Goal: Task Accomplishment & Management: Use online tool/utility

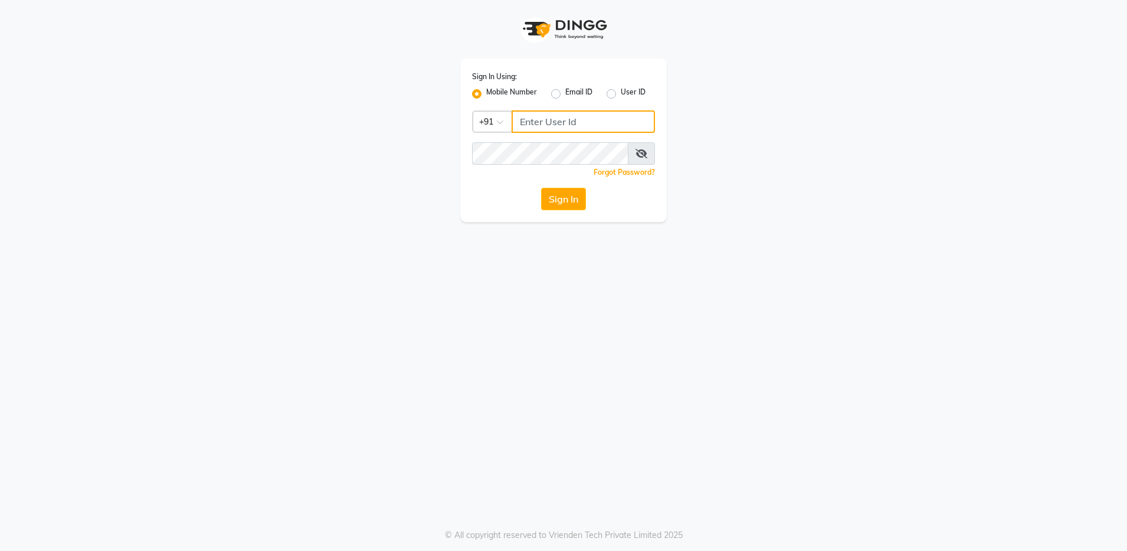
type input "8310081242"
click at [373, 129] on div "Sign In Using: Mobile Number Email ID User ID Country Code × [PHONE_NUMBER] Rem…" at bounding box center [563, 111] width 673 height 222
drag, startPoint x: 373, startPoint y: 129, endPoint x: 501, endPoint y: 213, distance: 152.8
click at [501, 213] on div "Sign In Using: Mobile Number Email ID User ID Country Code × [PHONE_NUMBER] Rem…" at bounding box center [563, 111] width 673 height 222
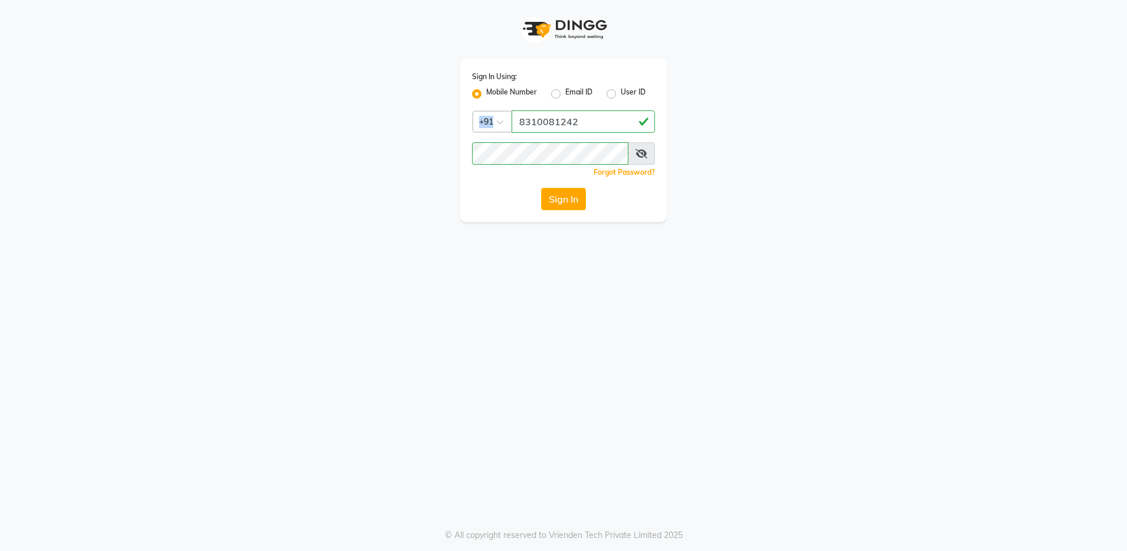
click at [185, 290] on div "Sign In Using: Mobile Number Email ID User ID Country Code × [PHONE_NUMBER] Rem…" at bounding box center [563, 275] width 1127 height 551
click at [568, 192] on button "Sign In" at bounding box center [563, 199] width 45 height 22
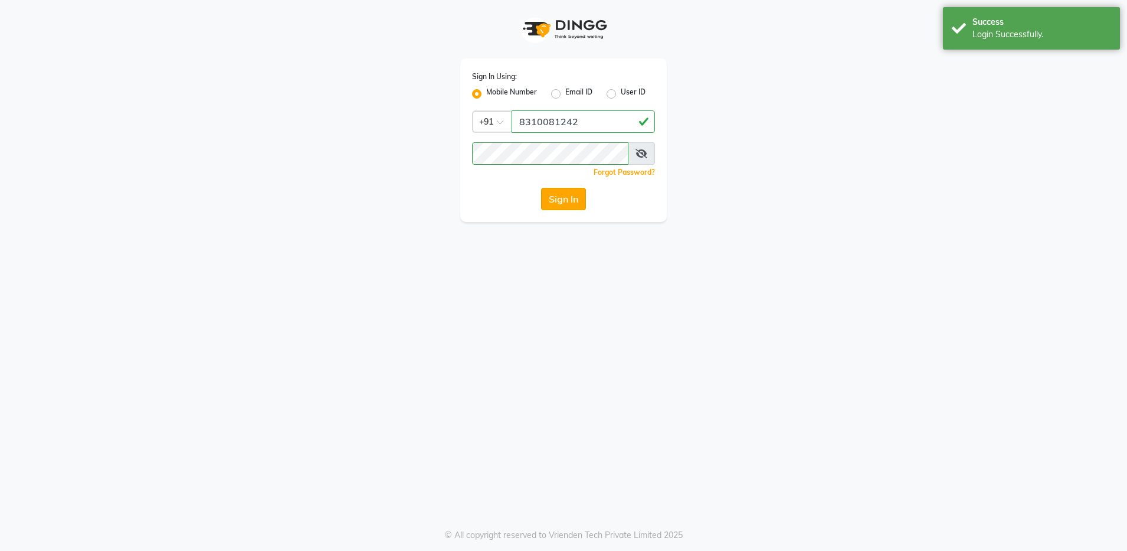
select select "service"
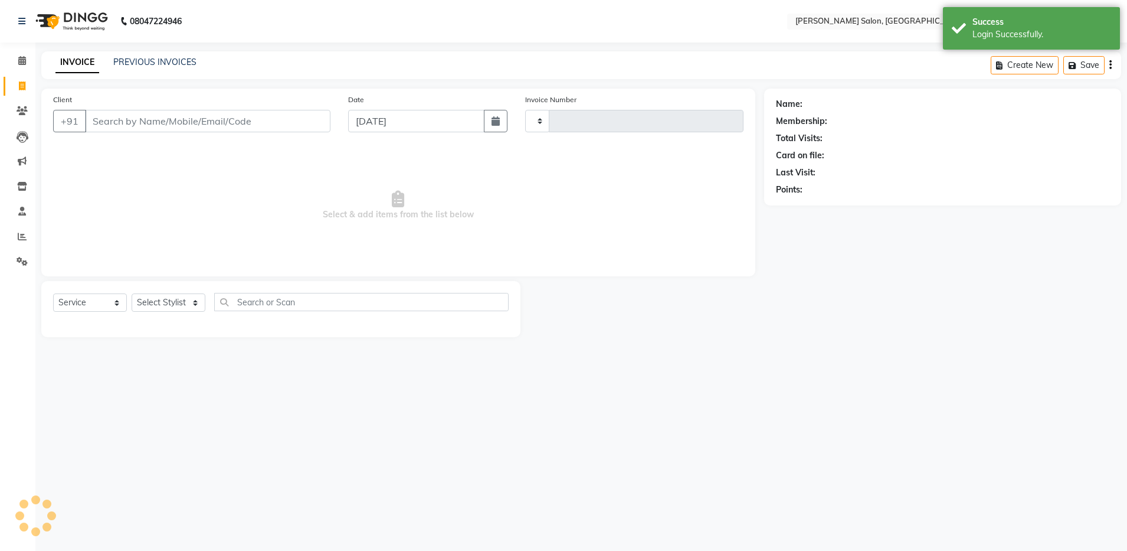
select select "en"
type input "4072"
select select "4781"
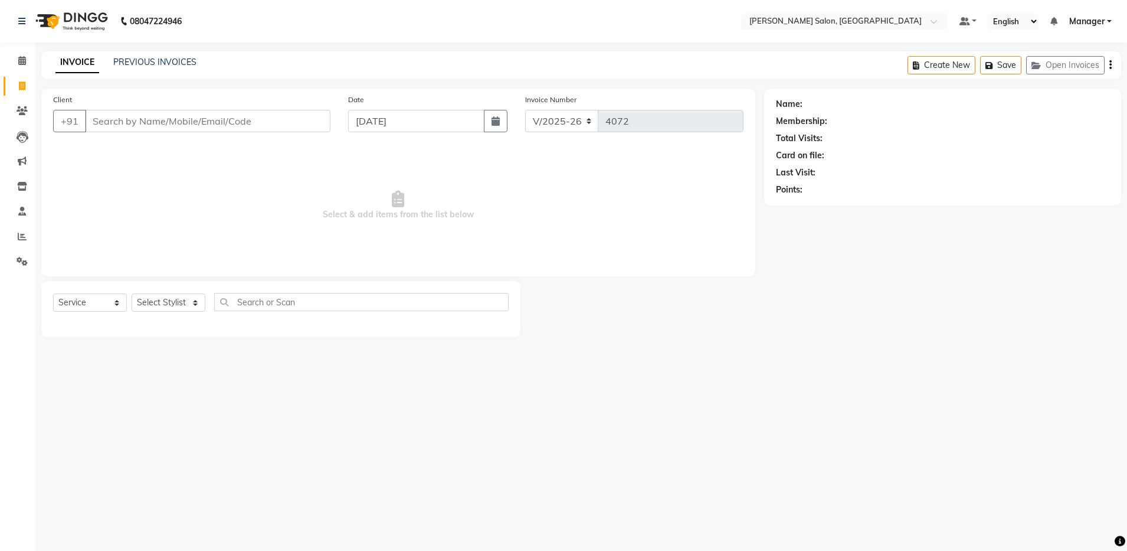
click at [568, 192] on span "Select & add items from the list below" at bounding box center [398, 205] width 691 height 118
click at [538, 240] on span "Select & add items from the list below" at bounding box center [398, 205] width 691 height 118
